Goal: Participate in discussion: Engage in conversation with other users on a specific topic

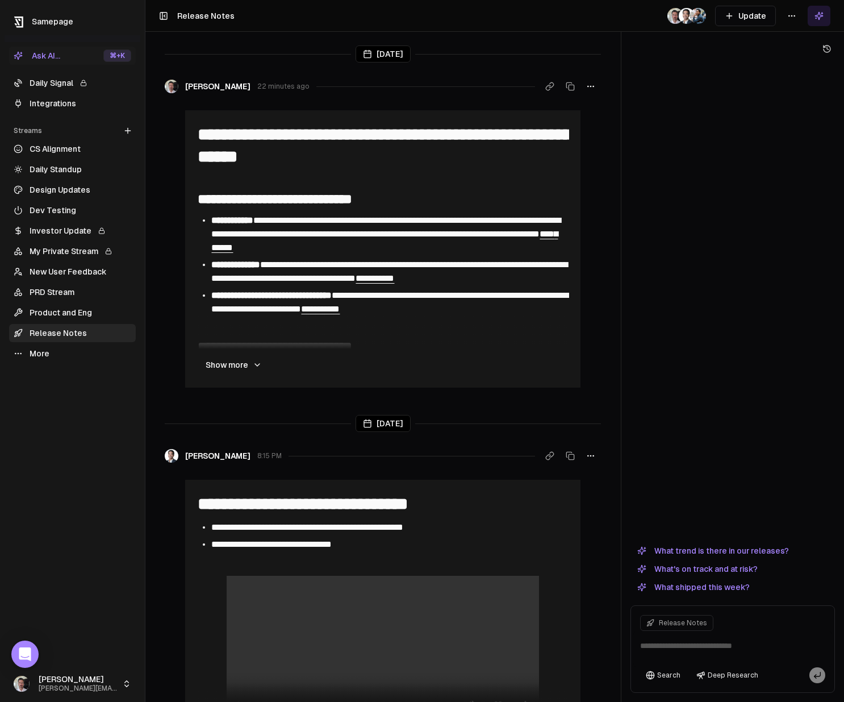
scroll to position [2016, 0]
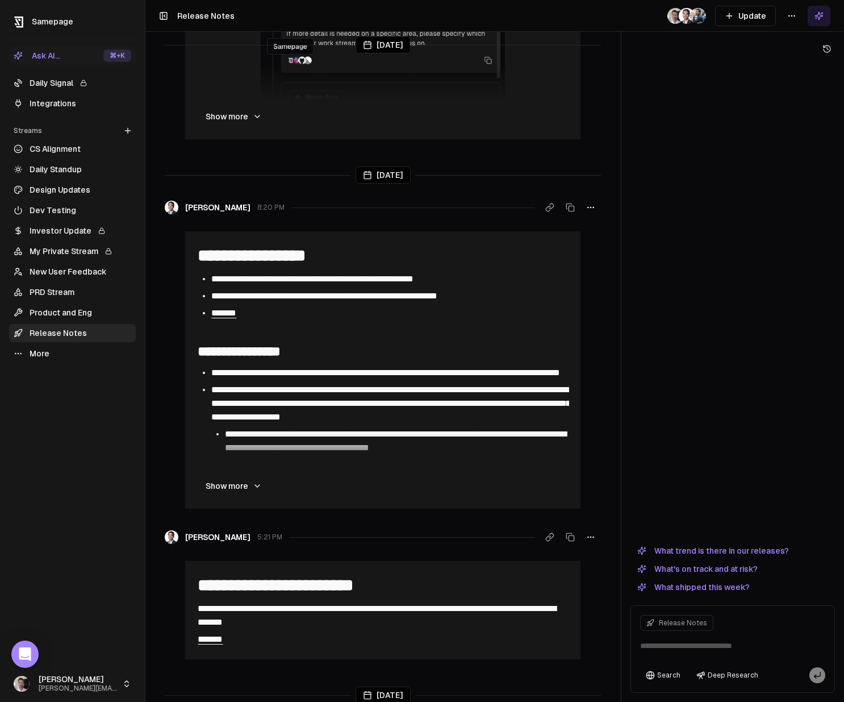
click at [53, 86] on link "Daily Signal" at bounding box center [72, 83] width 127 height 18
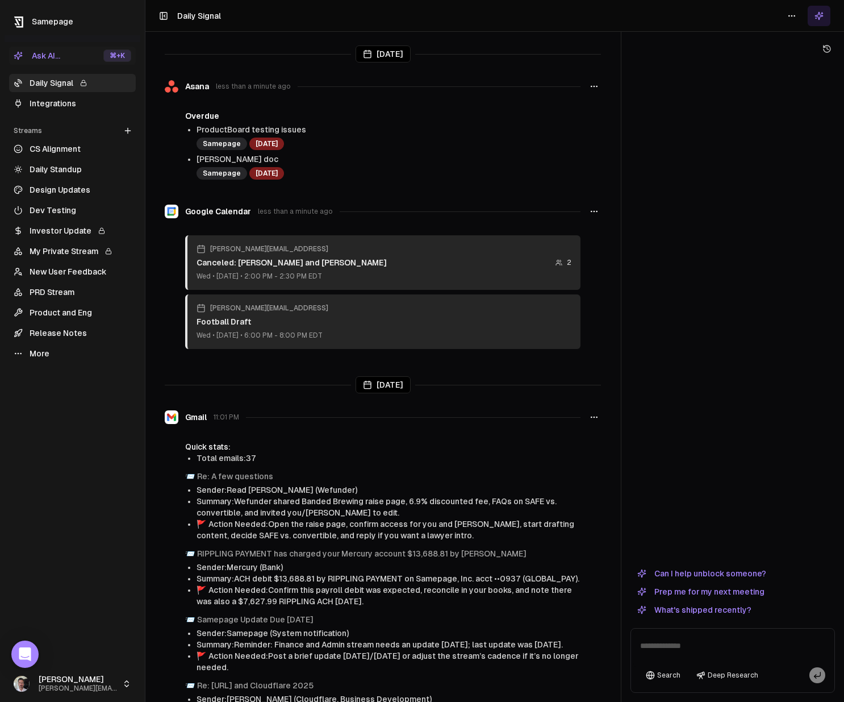
click at [51, 104] on link "Integrations" at bounding box center [72, 103] width 127 height 18
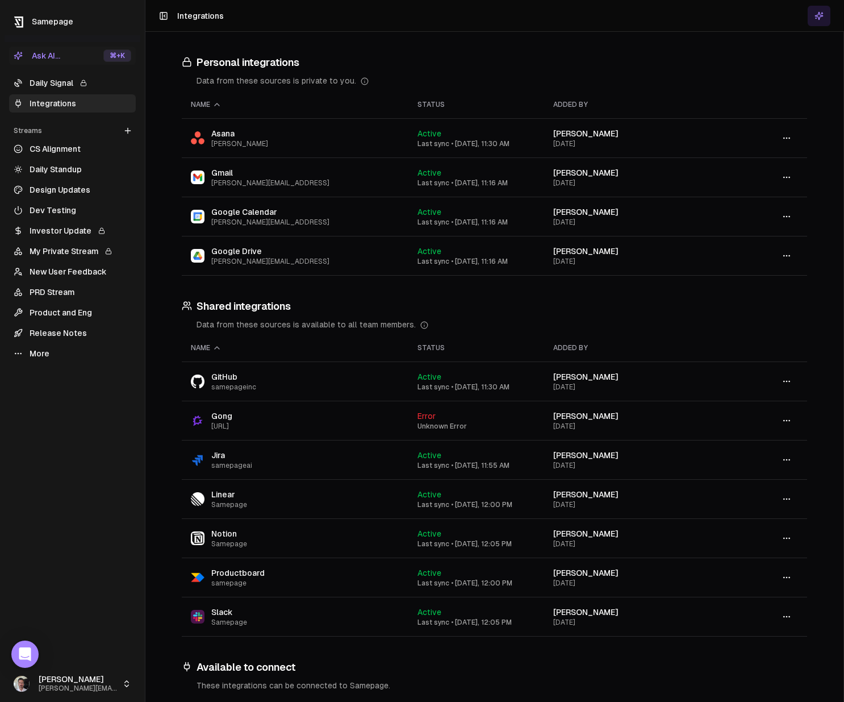
click at [45, 102] on link "Integrations" at bounding box center [72, 103] width 127 height 18
click at [52, 190] on link "Design Updates" at bounding box center [72, 190] width 127 height 18
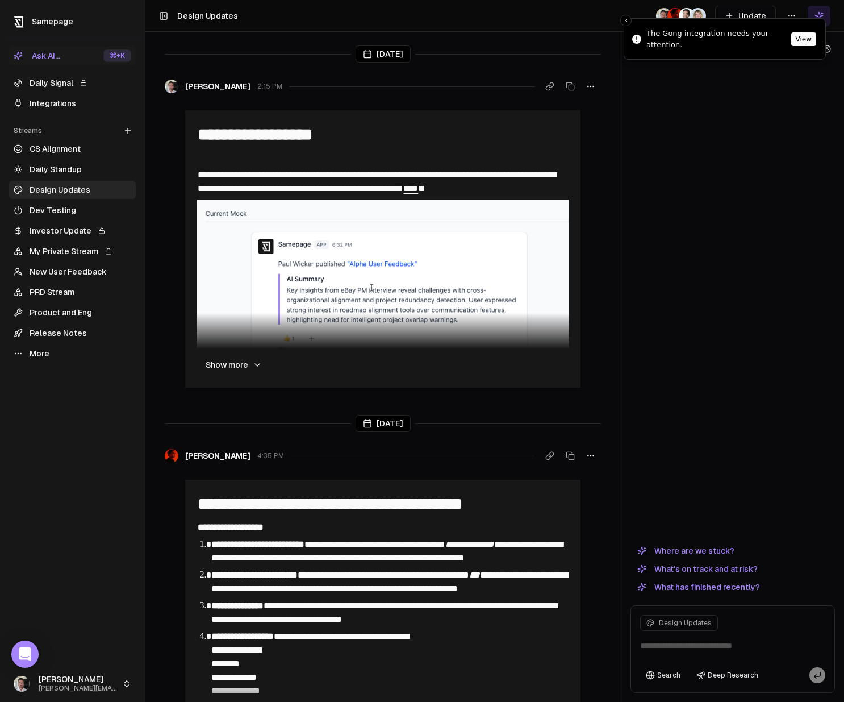
click at [804, 38] on button "View" at bounding box center [804, 39] width 25 height 14
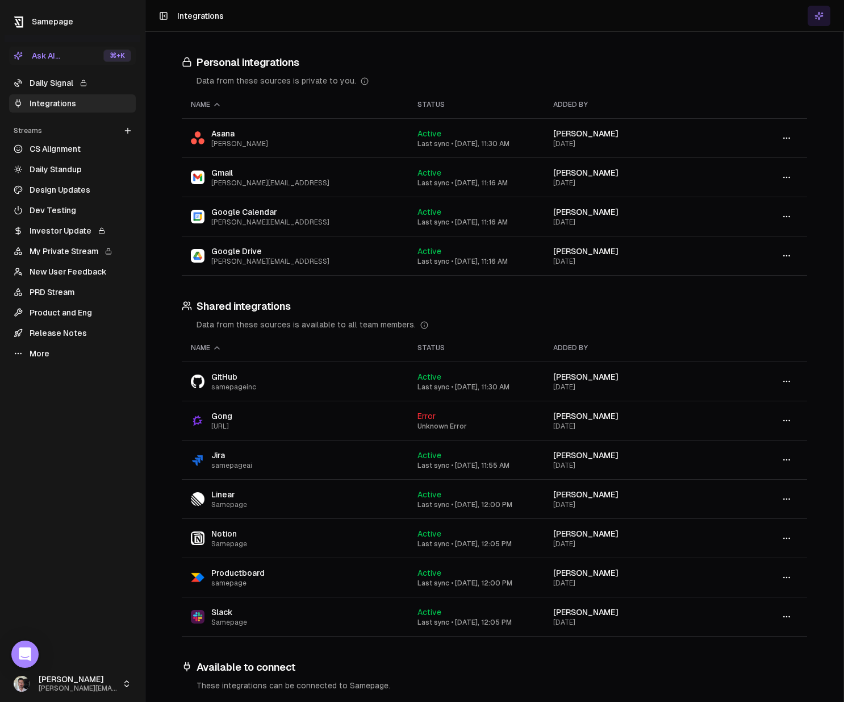
click at [61, 166] on link "Daily Standup" at bounding box center [72, 169] width 127 height 18
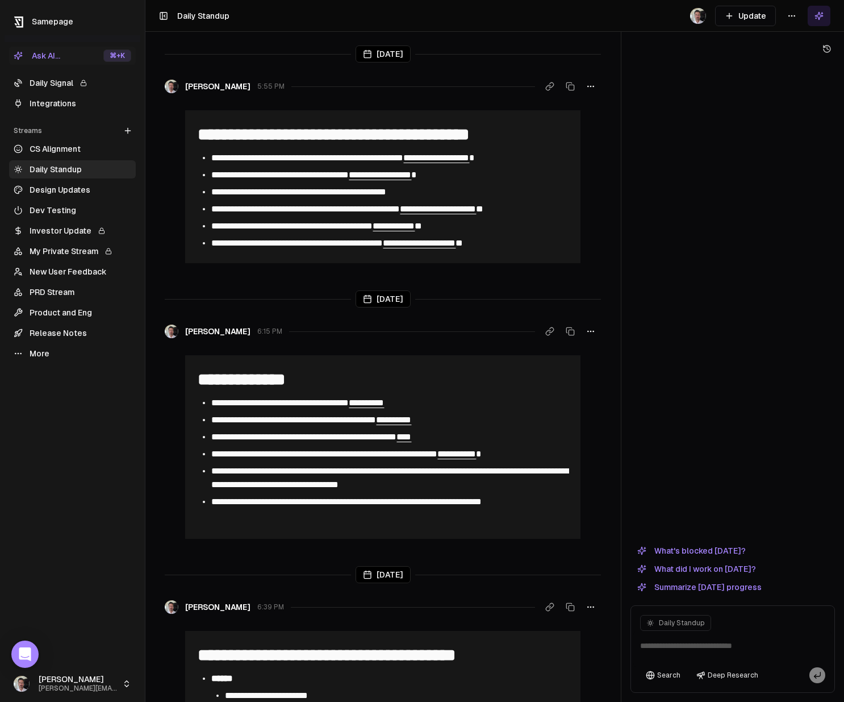
click at [734, 645] on textarea at bounding box center [733, 649] width 199 height 36
type textarea "**********"
